Goal: Task Accomplishment & Management: Use online tool/utility

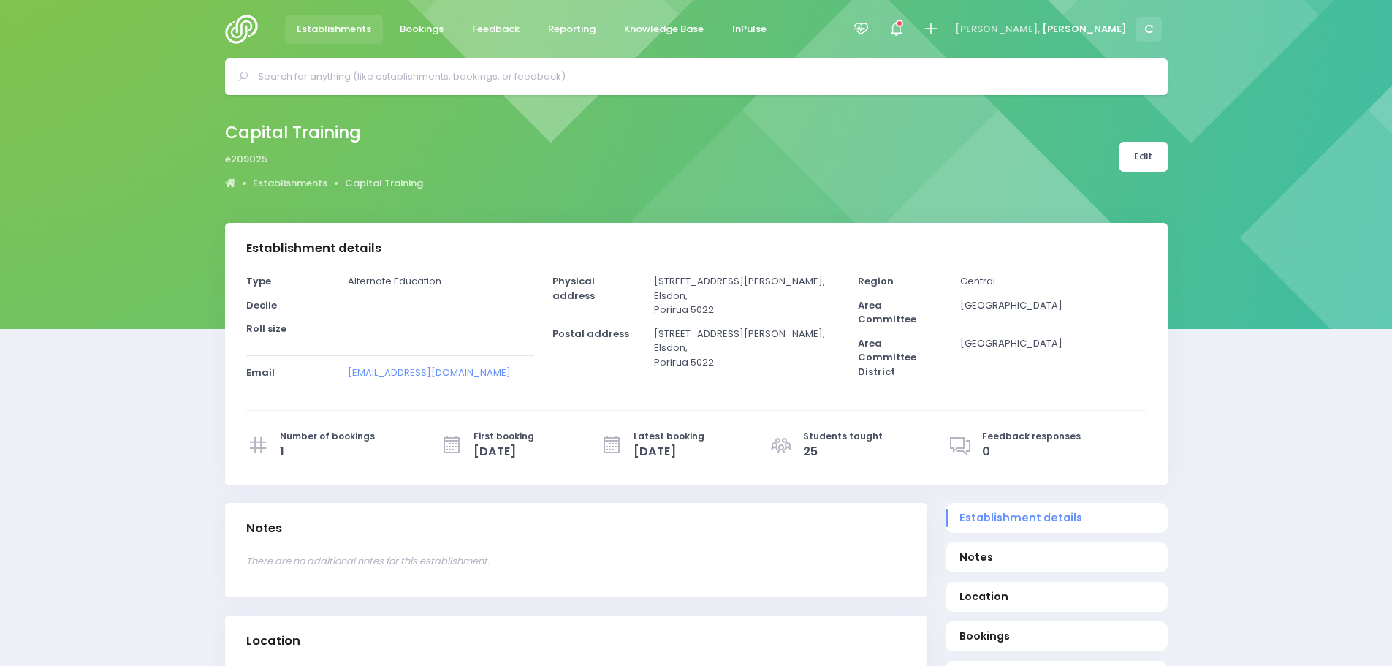
select select "5"
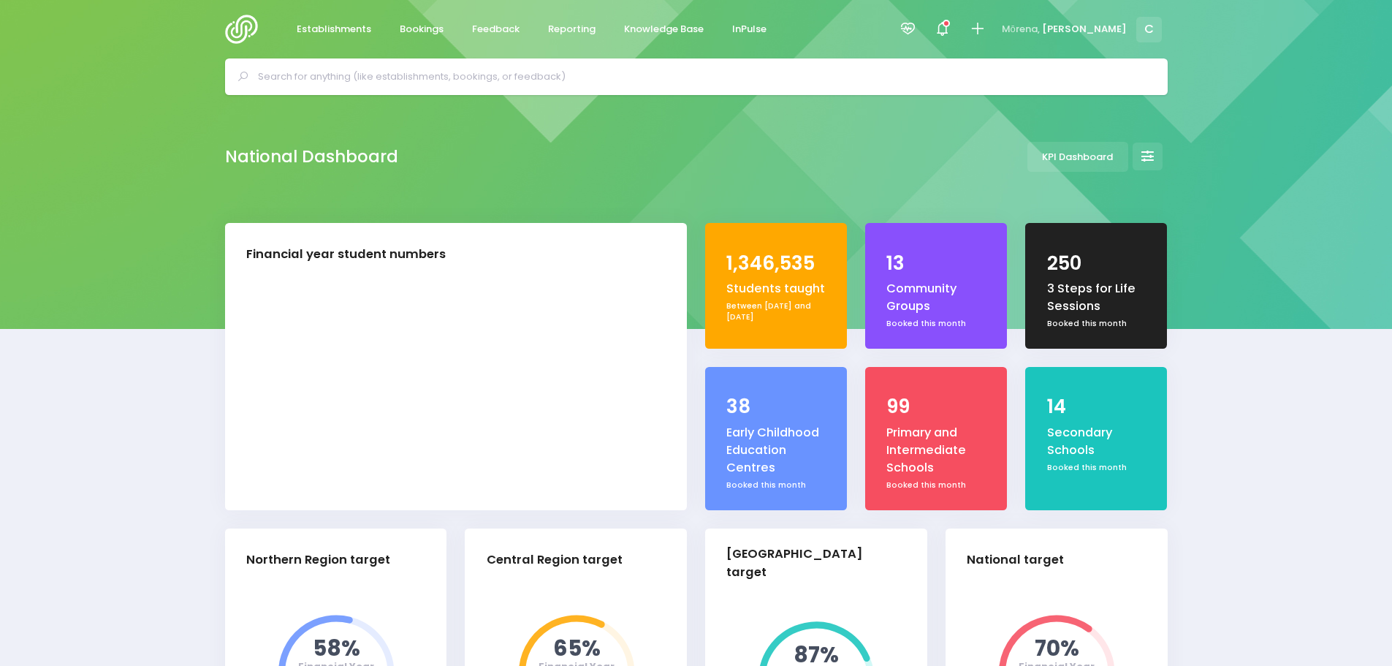
select select "5"
click at [570, 26] on span "Reporting" at bounding box center [571, 29] width 47 height 15
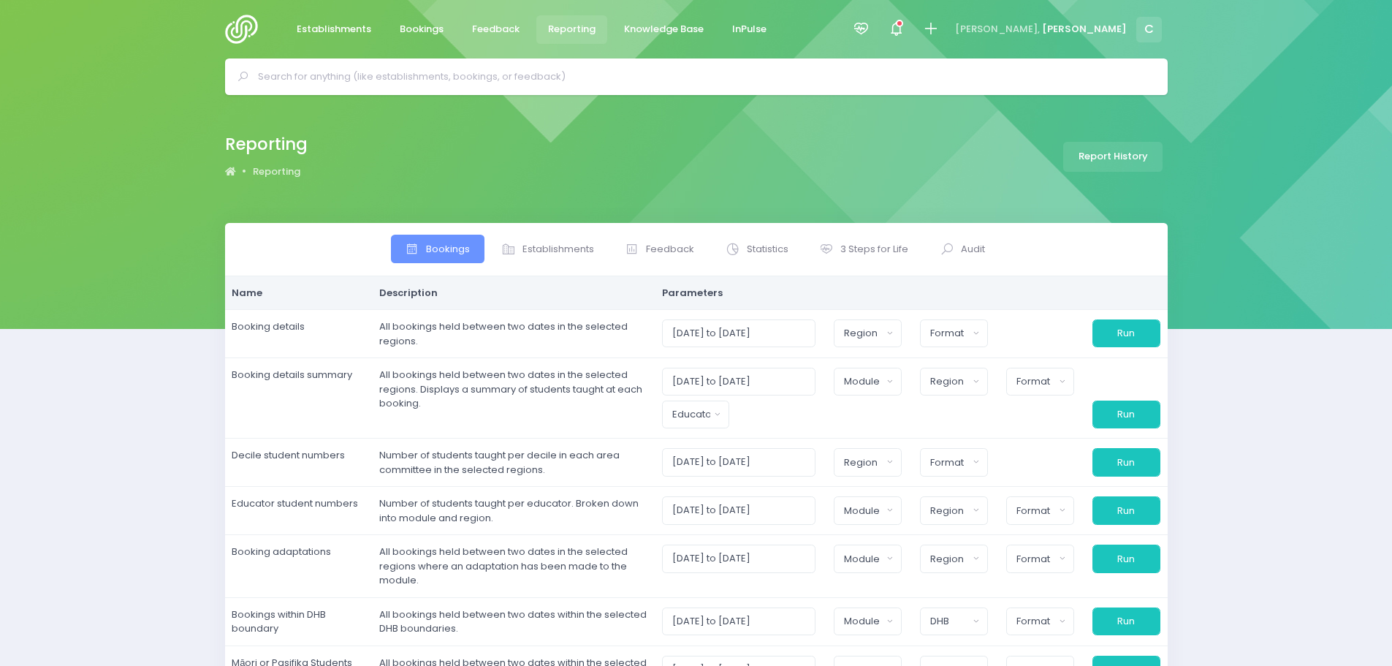
select select
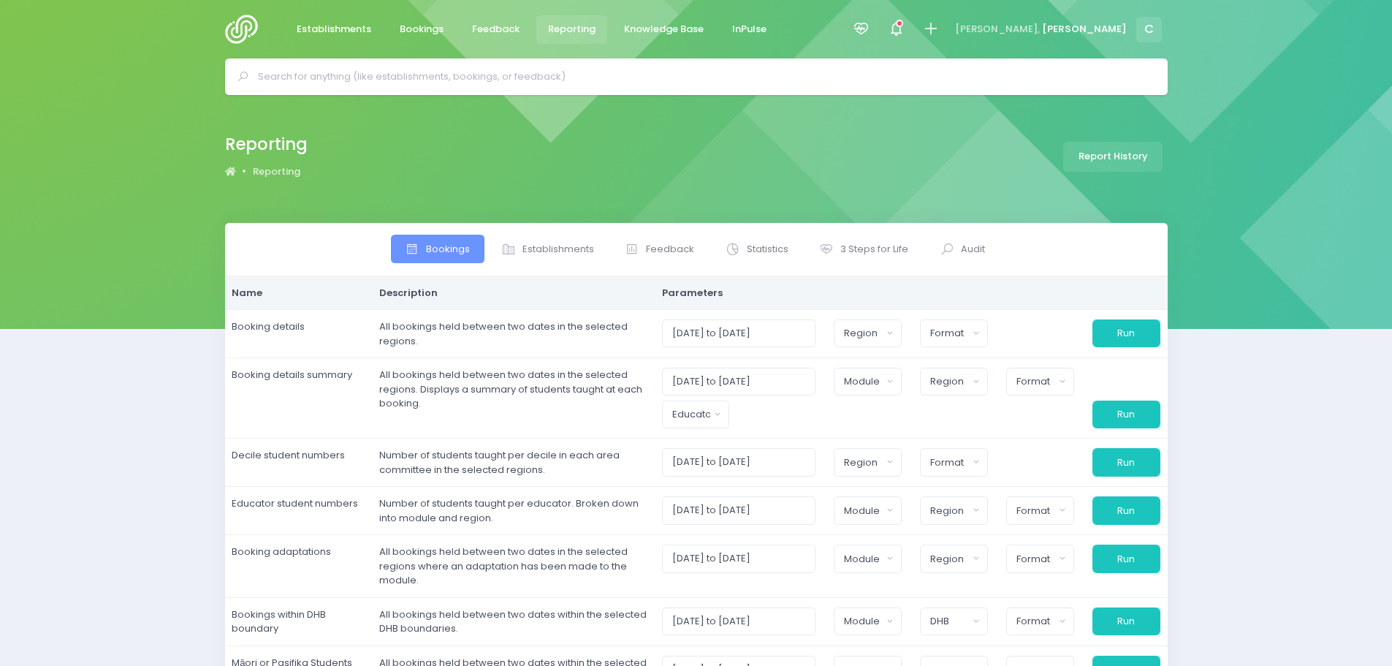
select select
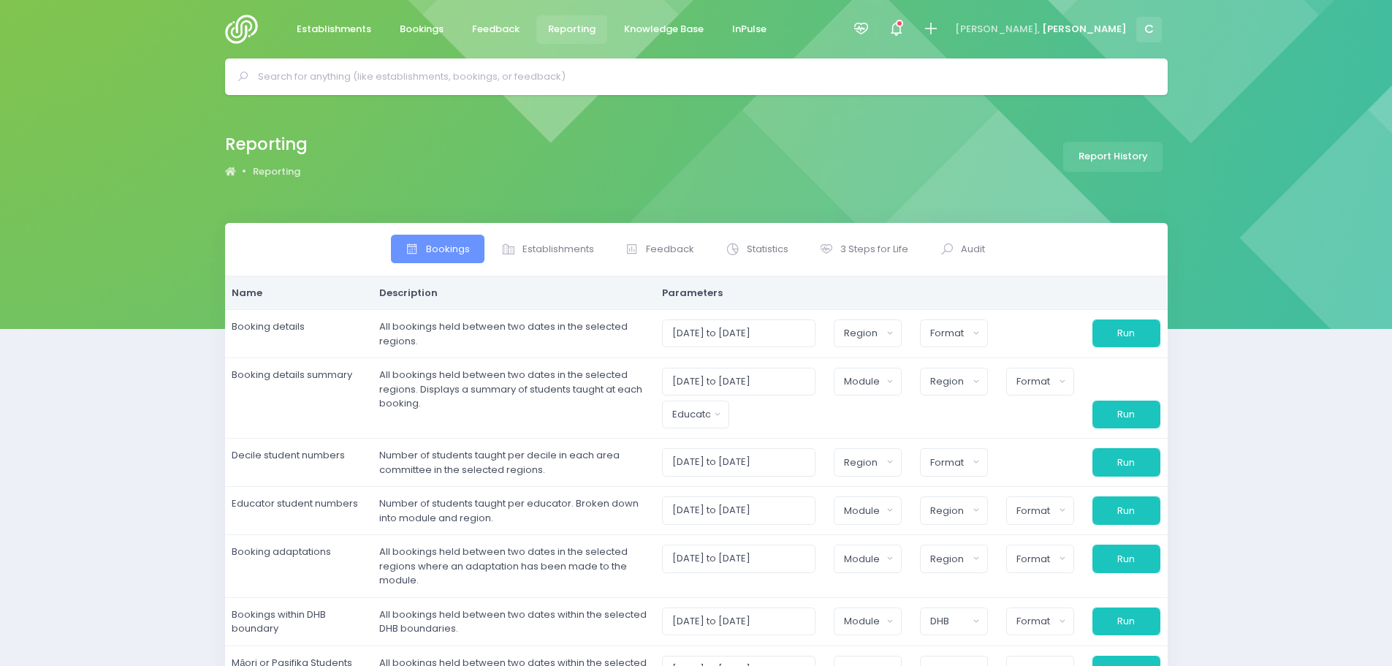
select select
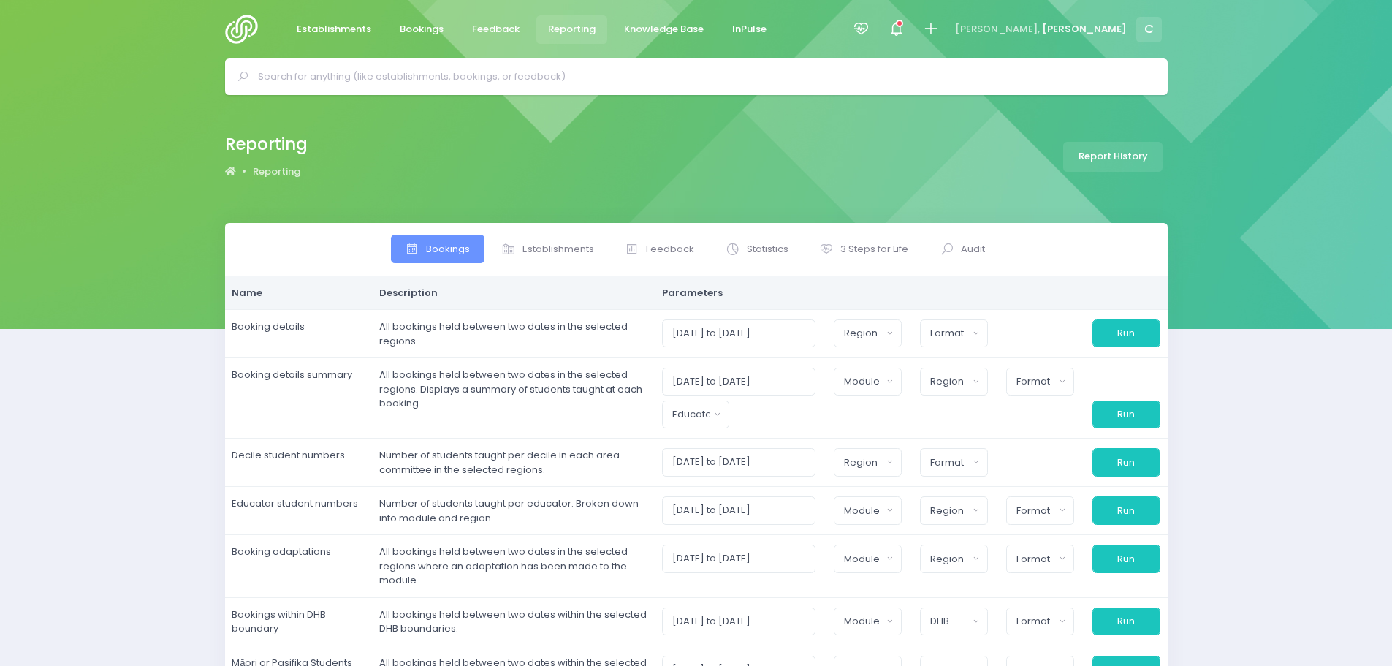
select select
click at [861, 248] on span "3 Steps for Life" at bounding box center [874, 249] width 68 height 15
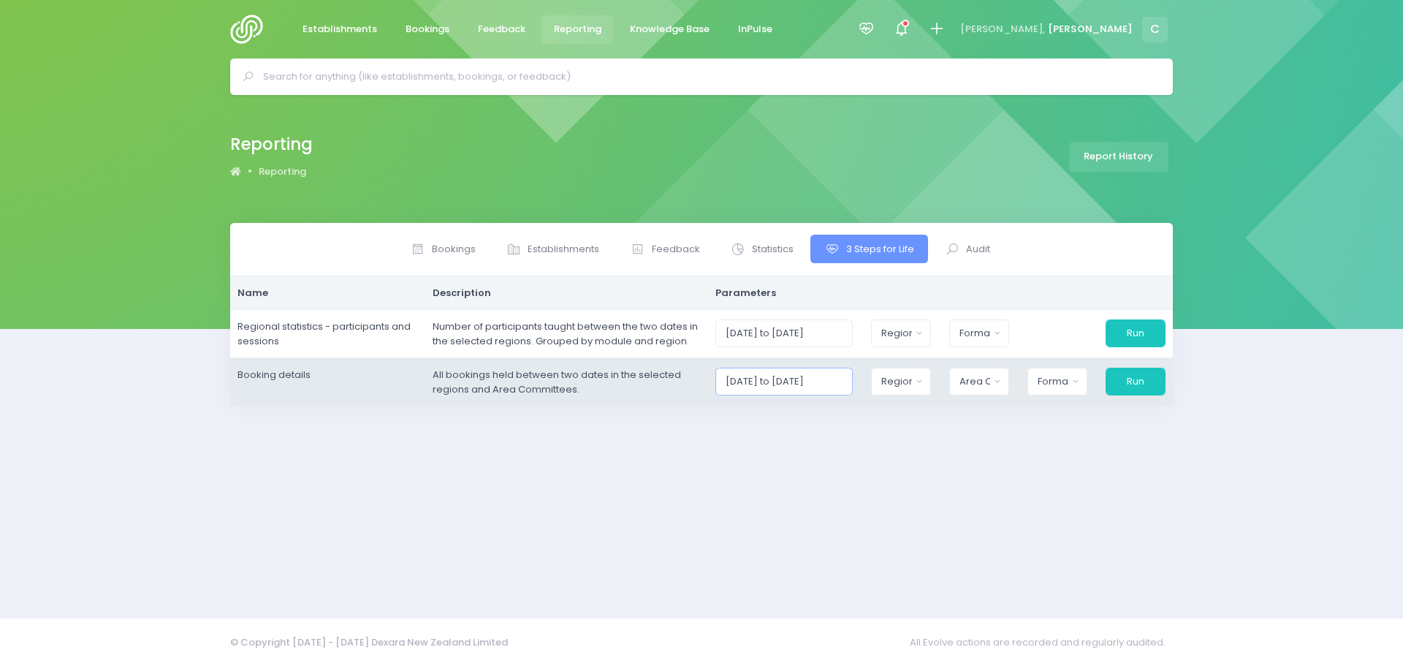
click at [828, 378] on input "01/10/2025 to 31/10/2025" at bounding box center [784, 381] width 138 height 28
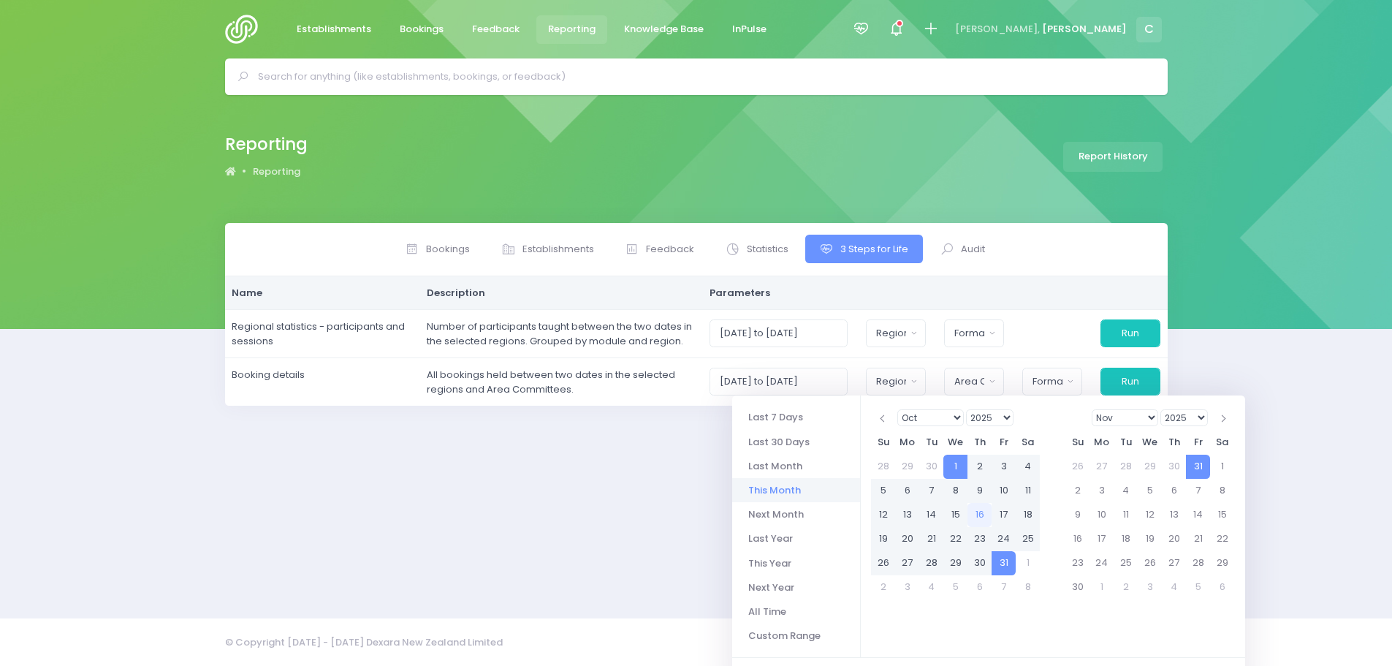
click at [782, 490] on li "This Month" at bounding box center [796, 490] width 128 height 24
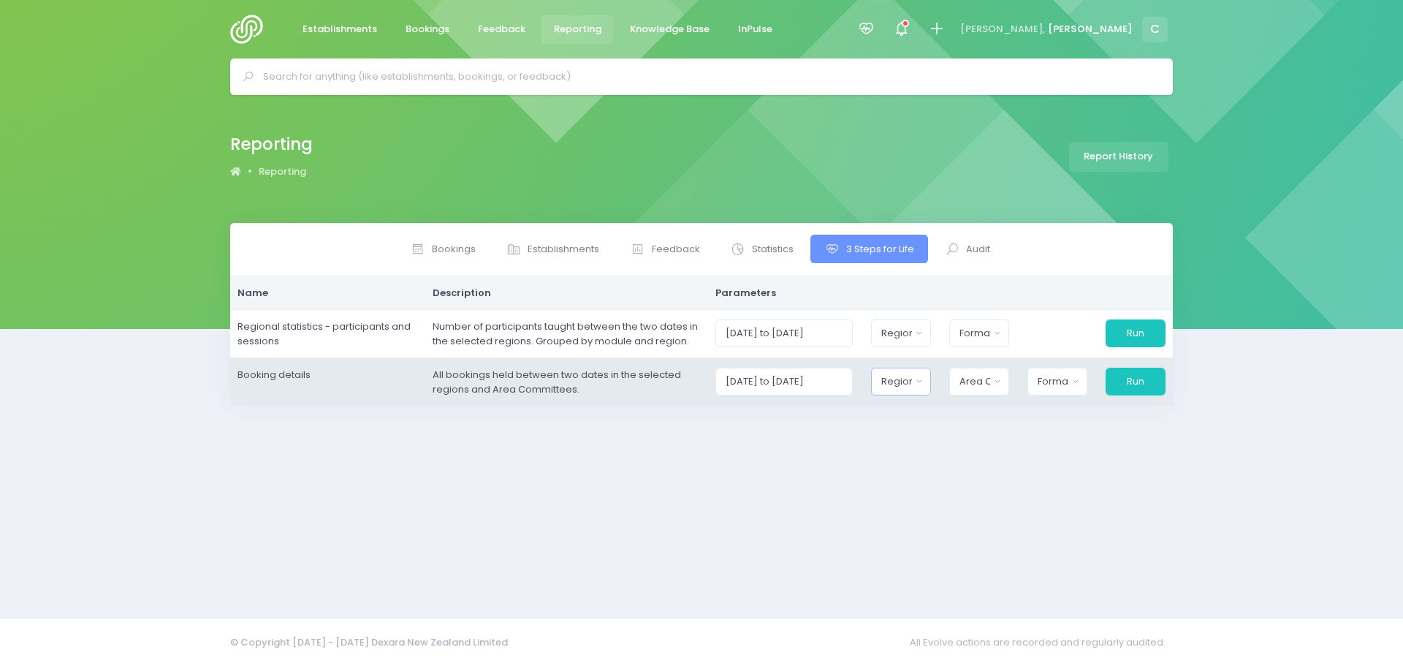
click at [901, 378] on div "Region" at bounding box center [896, 381] width 30 height 15
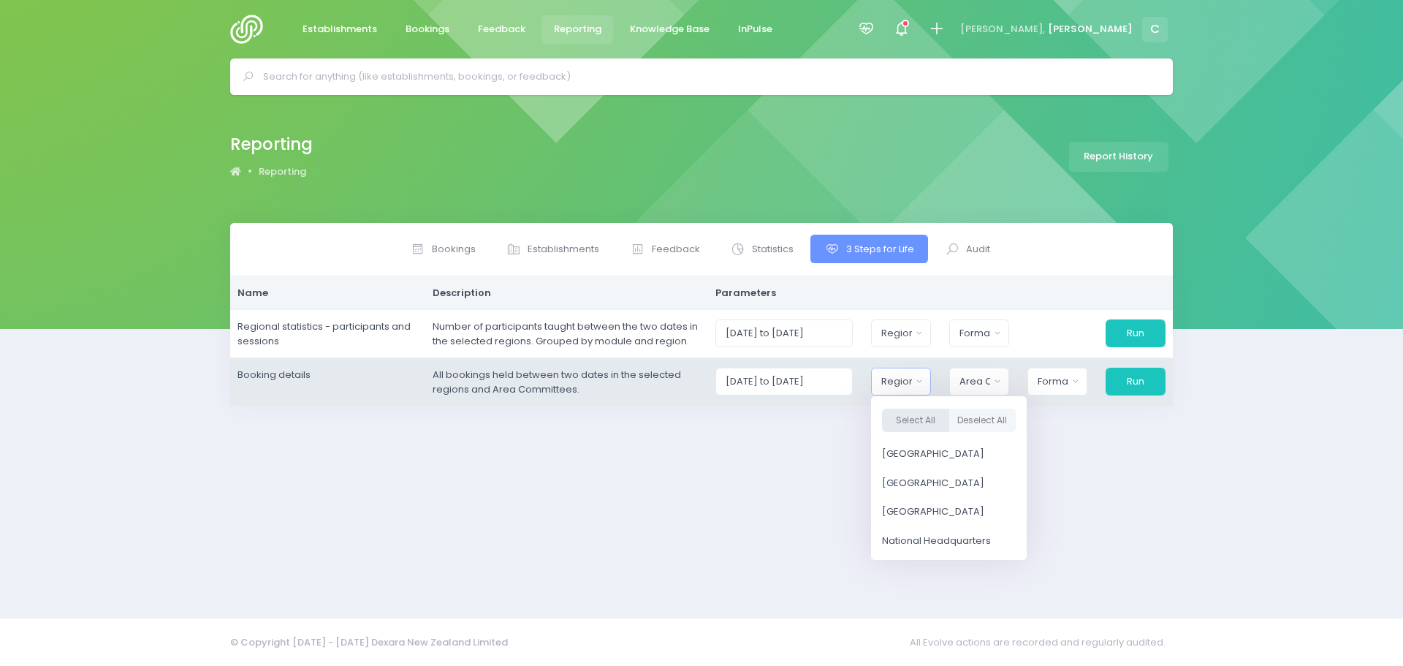
click at [922, 424] on button "Select All" at bounding box center [915, 420] width 67 height 24
select select "Northern"
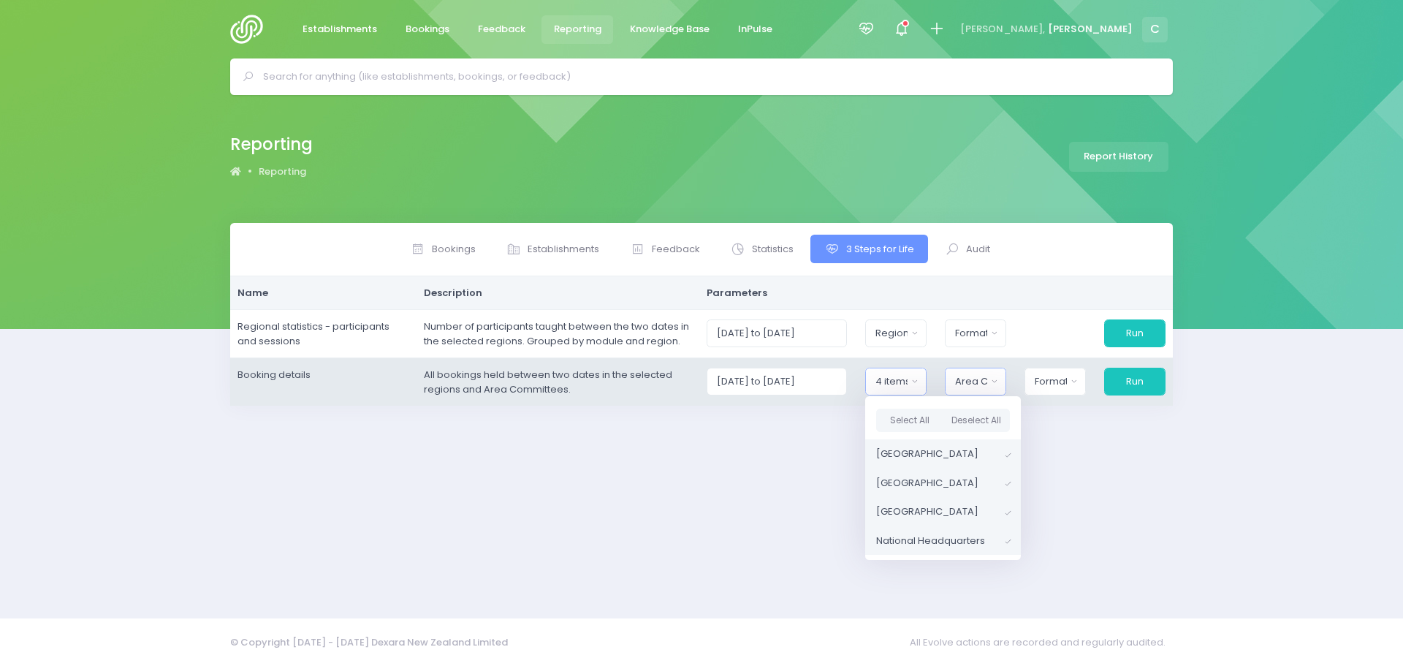
click at [970, 382] on div "Area Committee" at bounding box center [970, 381] width 31 height 15
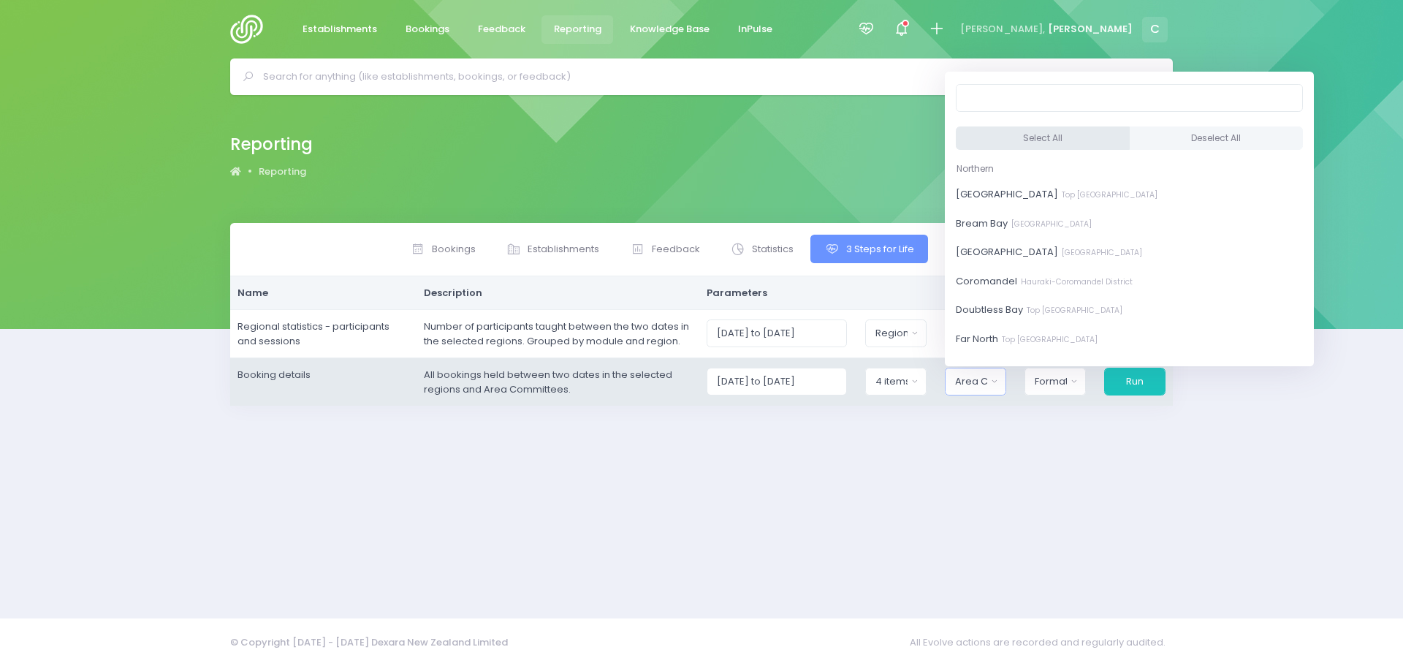
click at [1035, 134] on button "Select All" at bounding box center [1043, 138] width 174 height 24
select select "Bay of Islands"
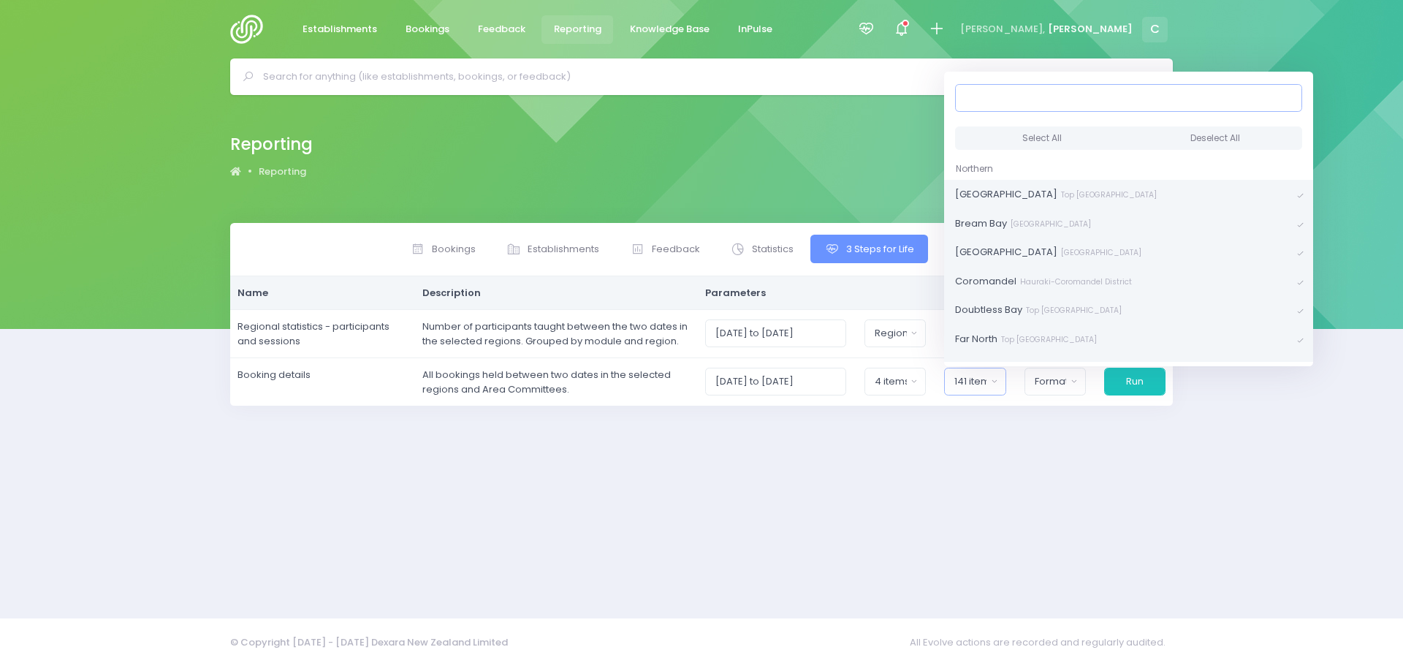
scroll to position [3, 0]
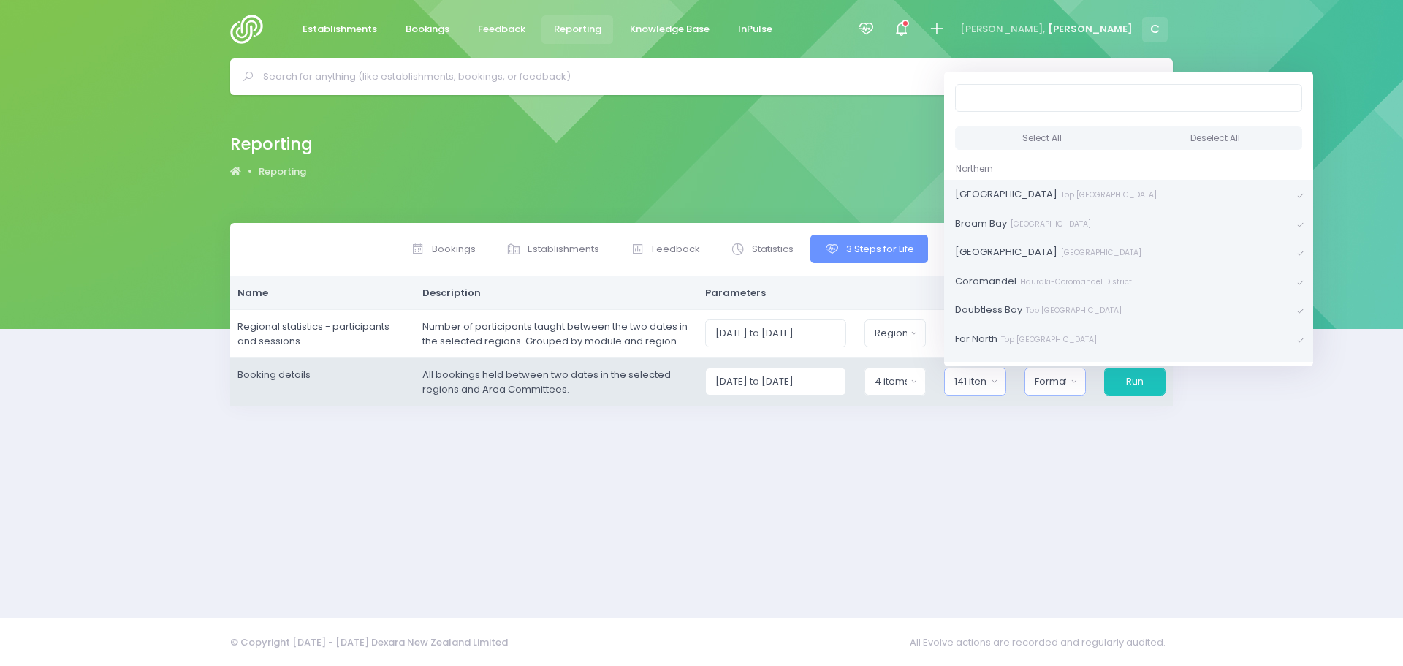
click at [1051, 381] on div "Format" at bounding box center [1051, 381] width 32 height 15
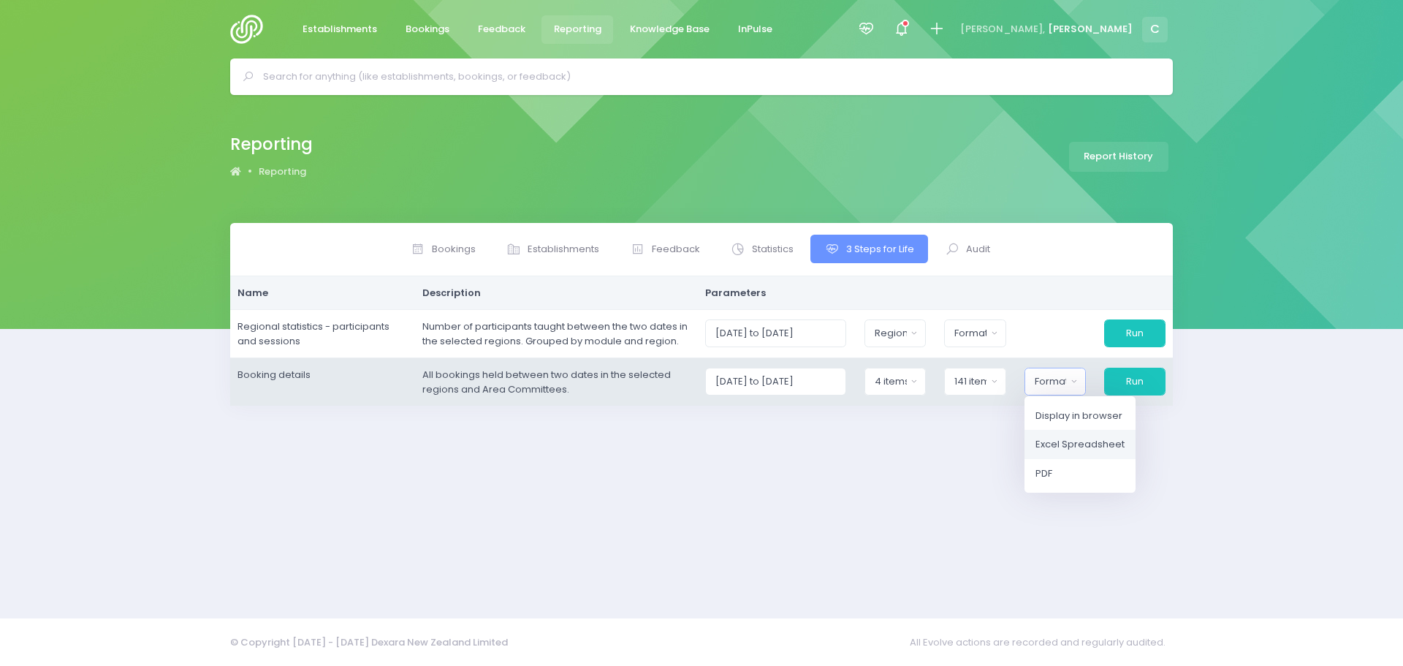
click at [1100, 443] on span "Excel Spreadsheet" at bounding box center [1079, 444] width 89 height 15
select select "excel"
click at [1151, 381] on button "Run" at bounding box center [1133, 381] width 63 height 28
